Goal: Task Accomplishment & Management: Manage account settings

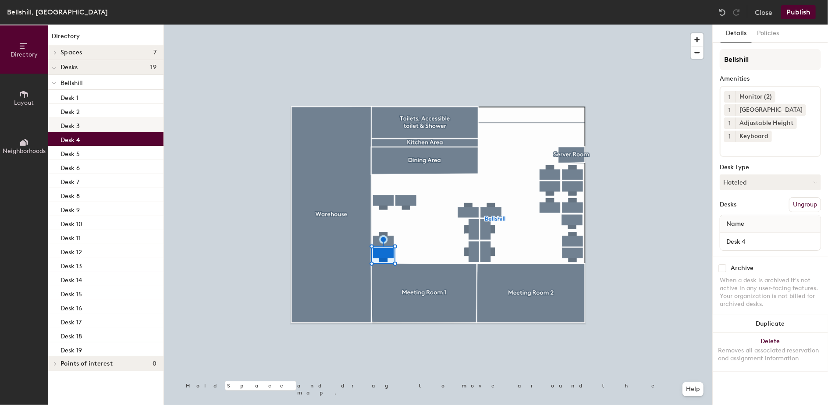
click at [131, 120] on div "Desk 3" at bounding box center [105, 125] width 115 height 14
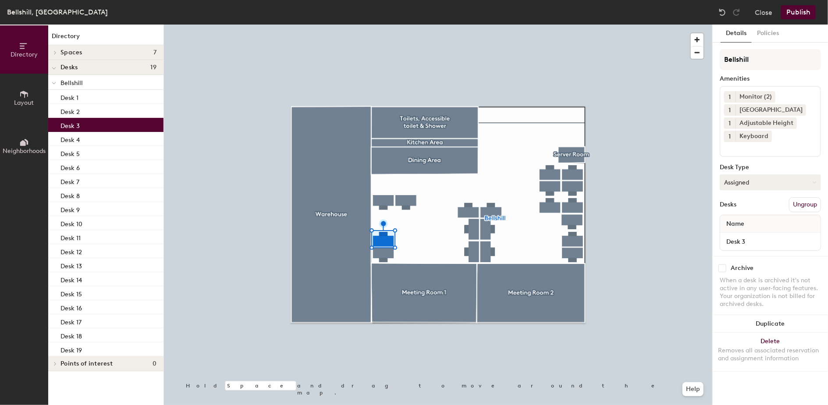
click at [815, 182] on icon at bounding box center [814, 183] width 4 height 4
click at [772, 236] on div "Hoteled" at bounding box center [764, 235] width 88 height 13
click at [807, 12] on button "Publish" at bounding box center [798, 12] width 35 height 14
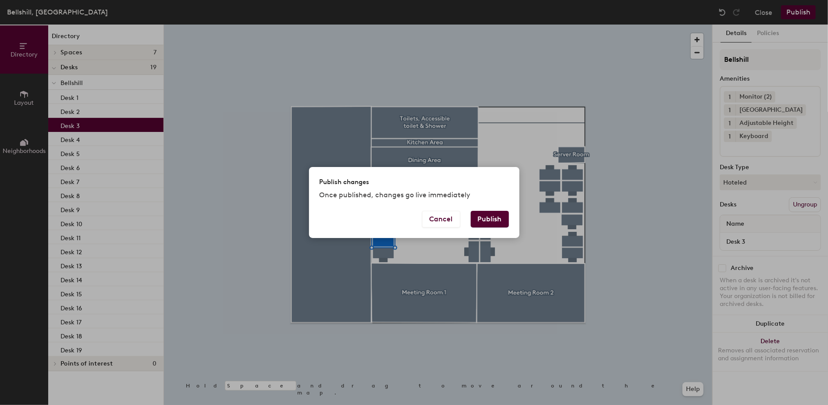
click at [493, 217] on button "Publish" at bounding box center [490, 219] width 38 height 17
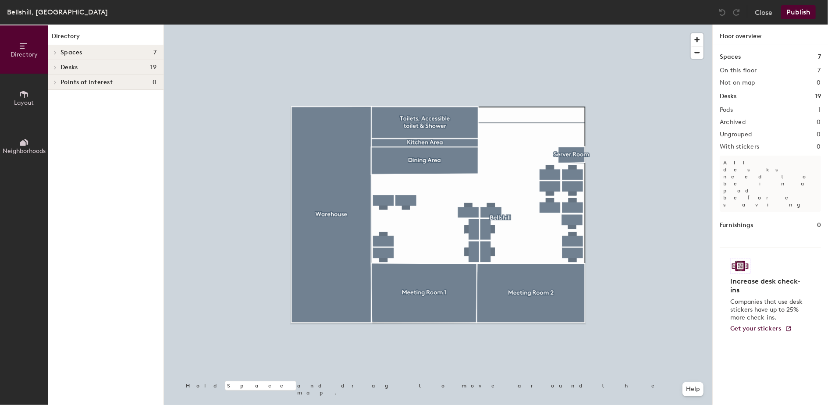
click at [109, 62] on div "Desks 19" at bounding box center [105, 67] width 115 height 15
click at [130, 66] on h4 "Desks 19" at bounding box center [108, 67] width 96 height 7
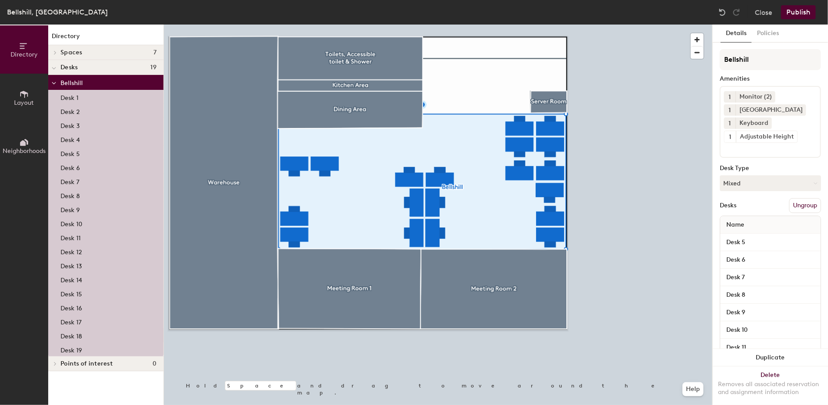
click at [82, 336] on p "Desk 18" at bounding box center [70, 335] width 21 height 10
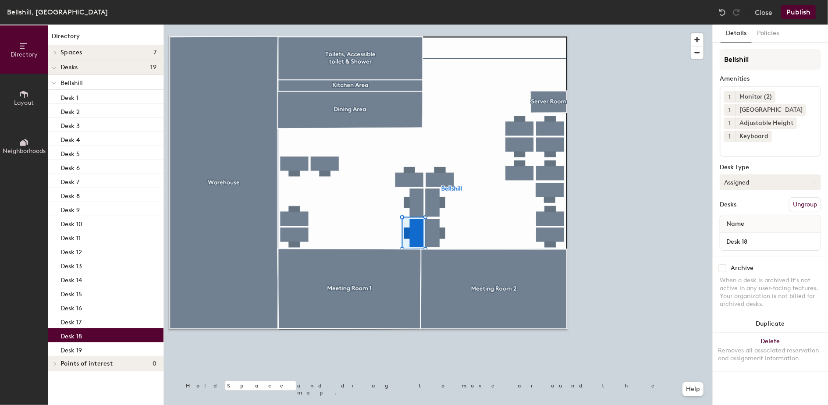
click at [812, 184] on button "Assigned" at bounding box center [770, 182] width 101 height 16
click at [761, 237] on div "Hoteled" at bounding box center [764, 235] width 88 height 13
click at [797, 13] on button "Publish" at bounding box center [798, 12] width 35 height 14
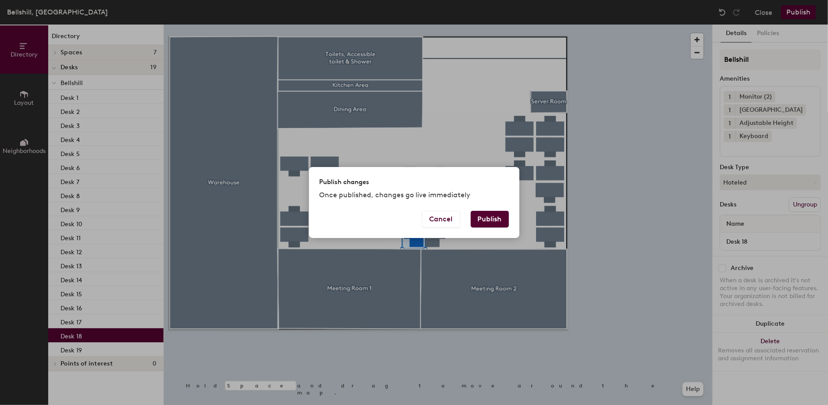
click at [486, 218] on button "Publish" at bounding box center [490, 219] width 38 height 17
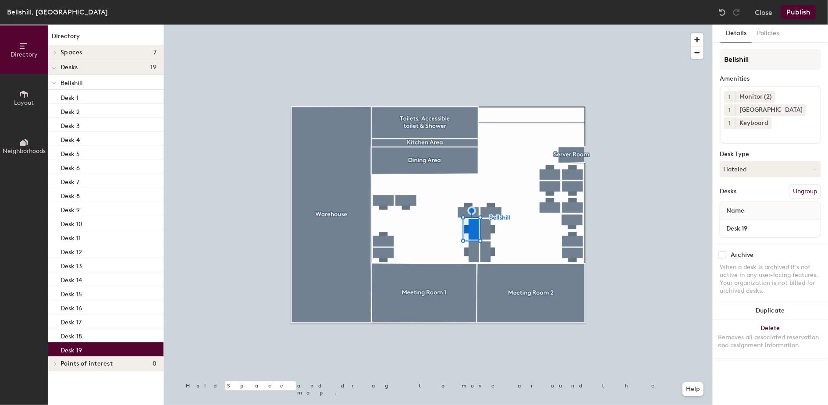
click at [800, 13] on button "Publish" at bounding box center [798, 12] width 35 height 14
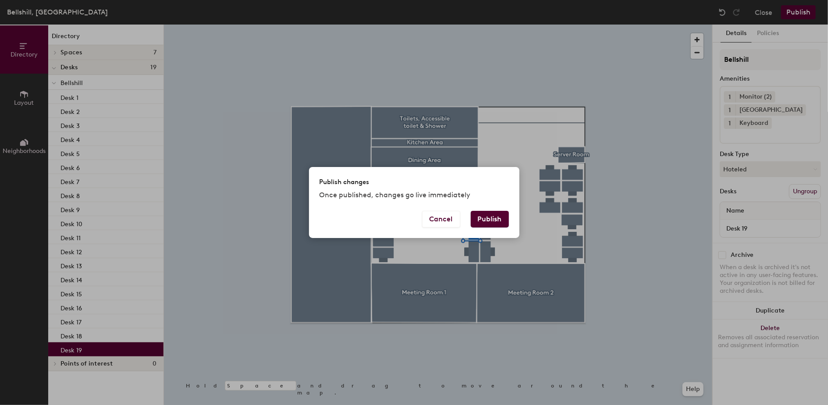
click at [496, 217] on button "Publish" at bounding box center [490, 219] width 38 height 17
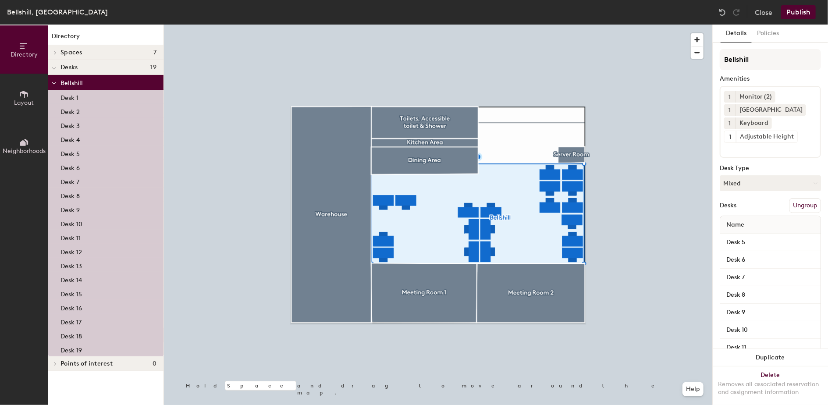
click at [80, 339] on p "Desk 18" at bounding box center [70, 335] width 21 height 10
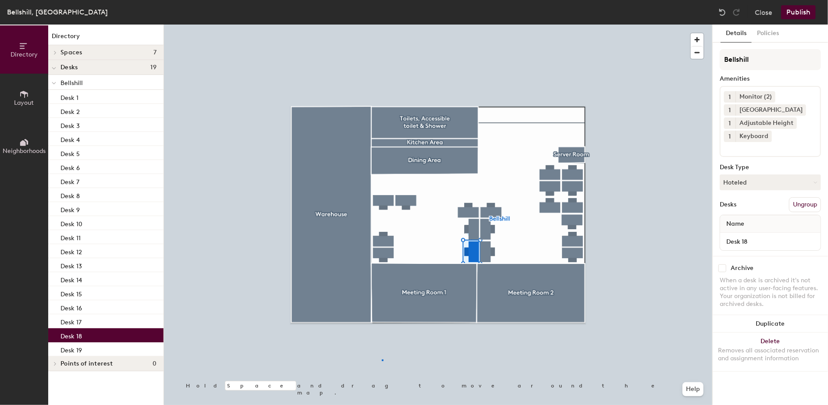
click at [382, 25] on div at bounding box center [438, 25] width 548 height 0
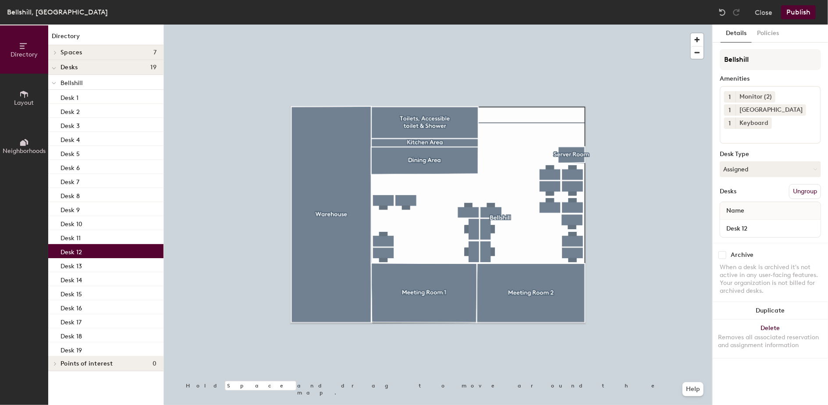
click at [122, 251] on div "Desk 12" at bounding box center [105, 251] width 115 height 14
click at [803, 170] on button "Assigned" at bounding box center [770, 169] width 101 height 16
click at [762, 225] on div "Hoteled" at bounding box center [764, 222] width 88 height 13
click at [800, 11] on button "Publish" at bounding box center [798, 12] width 35 height 14
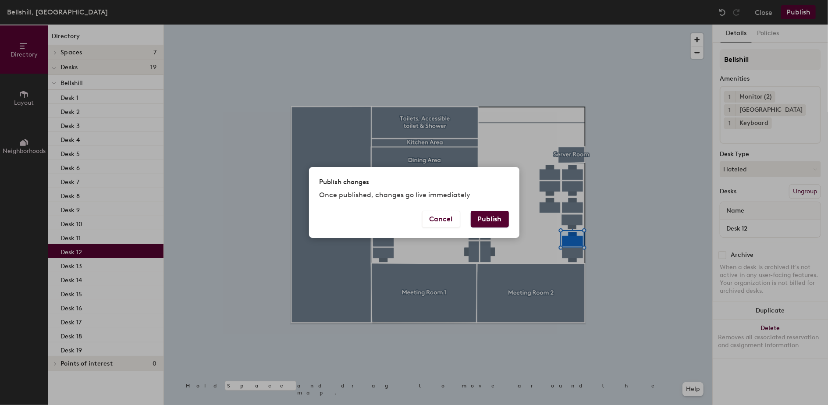
click at [493, 216] on button "Publish" at bounding box center [490, 219] width 38 height 17
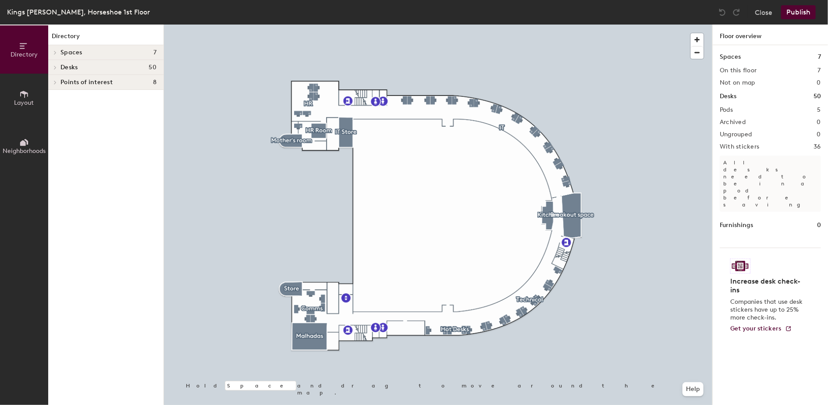
click at [321, 25] on div at bounding box center [438, 25] width 548 height 0
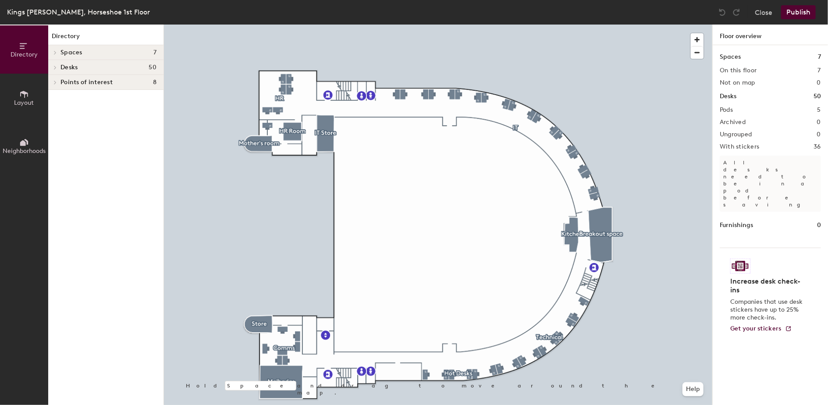
click at [114, 52] on h4 "Spaces 7" at bounding box center [108, 52] width 96 height 7
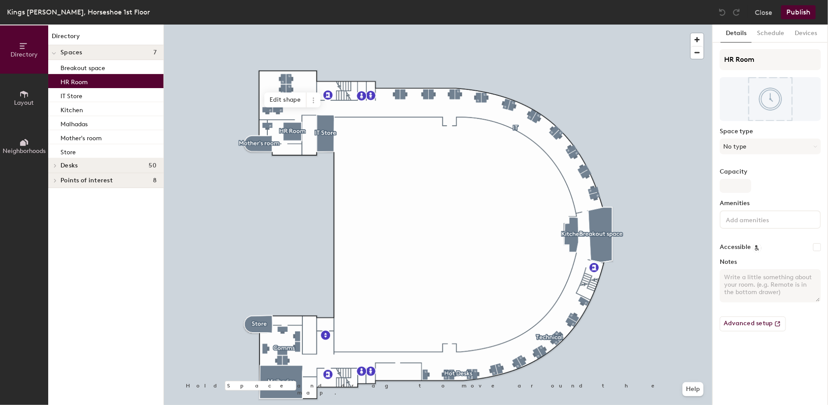
click at [124, 84] on div "HR Room" at bounding box center [105, 81] width 115 height 14
click at [312, 101] on icon at bounding box center [313, 100] width 7 height 7
click at [52, 164] on span at bounding box center [54, 165] width 7 height 4
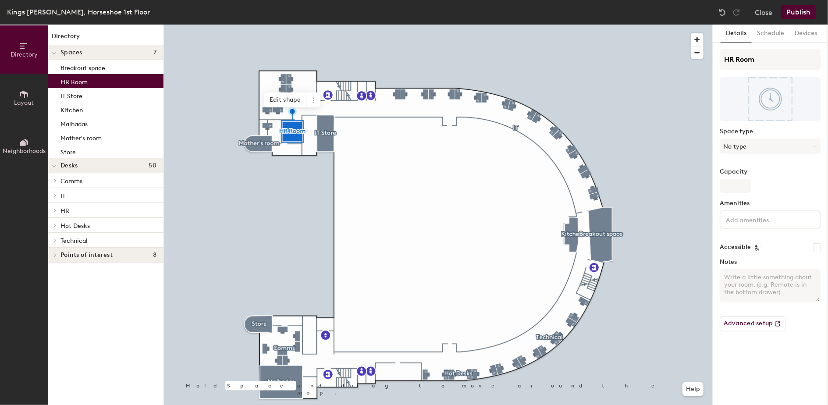
click at [70, 207] on p "HR" at bounding box center [108, 210] width 96 height 11
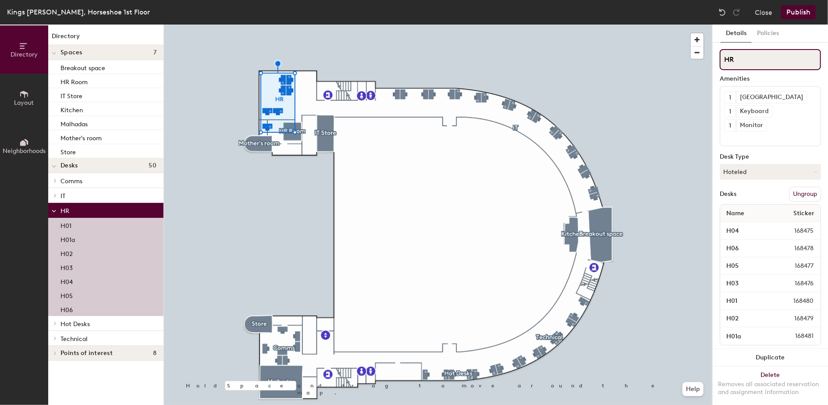
click at [747, 63] on input "HR" at bounding box center [770, 59] width 101 height 21
type input "H"
type input "P & C"
click at [801, 11] on button "Publish" at bounding box center [798, 12] width 35 height 14
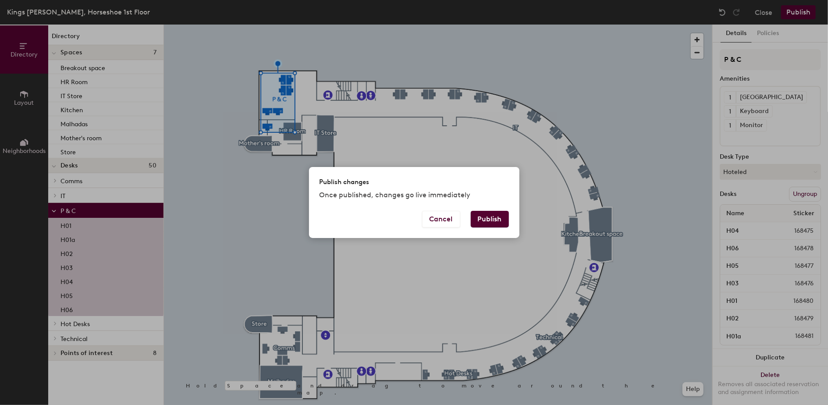
click at [497, 221] on button "Publish" at bounding box center [490, 219] width 38 height 17
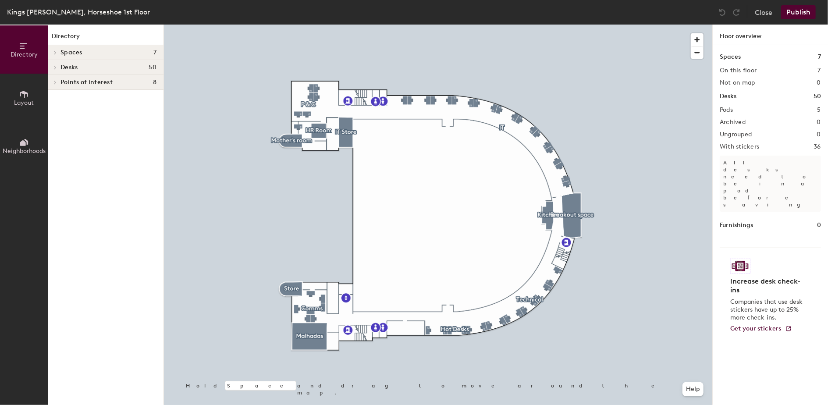
click at [122, 55] on h4 "Spaces 7" at bounding box center [108, 52] width 96 height 7
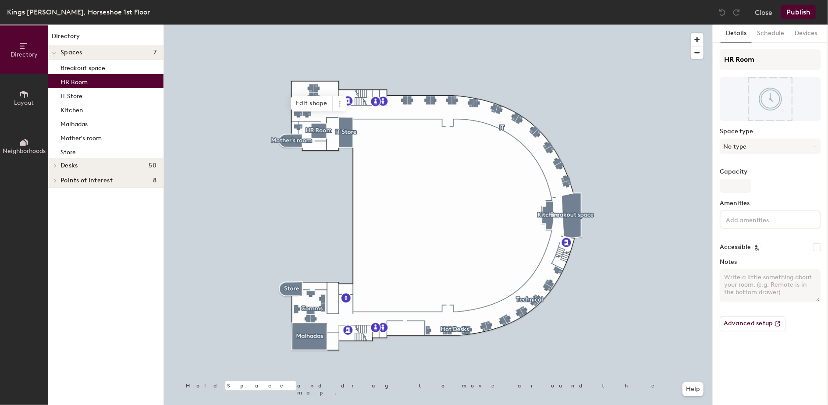
click at [119, 77] on div "HR Room" at bounding box center [105, 81] width 115 height 14
click at [735, 58] on input "HR Room" at bounding box center [770, 59] width 101 height 21
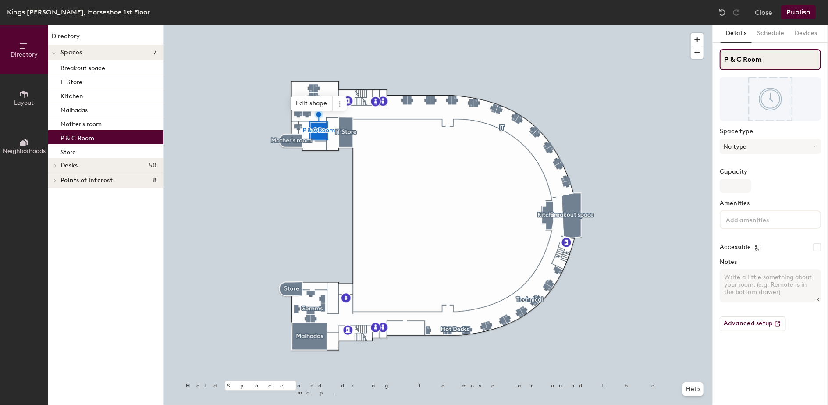
type input "P & C Room"
click at [802, 14] on button "Publish" at bounding box center [798, 12] width 35 height 14
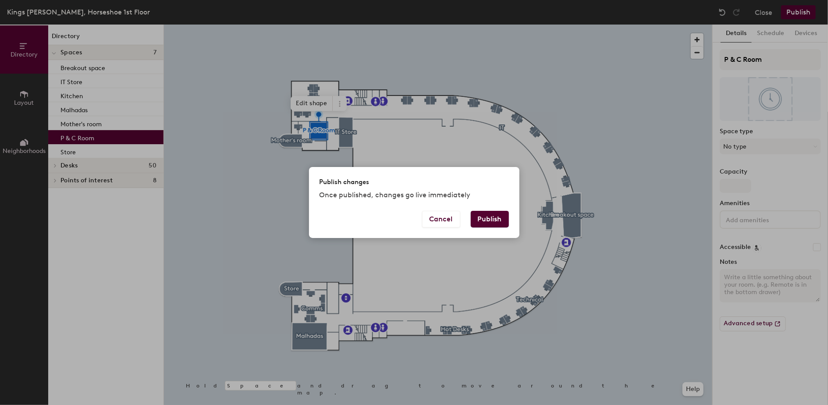
click at [489, 220] on button "Publish" at bounding box center [490, 219] width 38 height 17
